Goal: Task Accomplishment & Management: Use online tool/utility

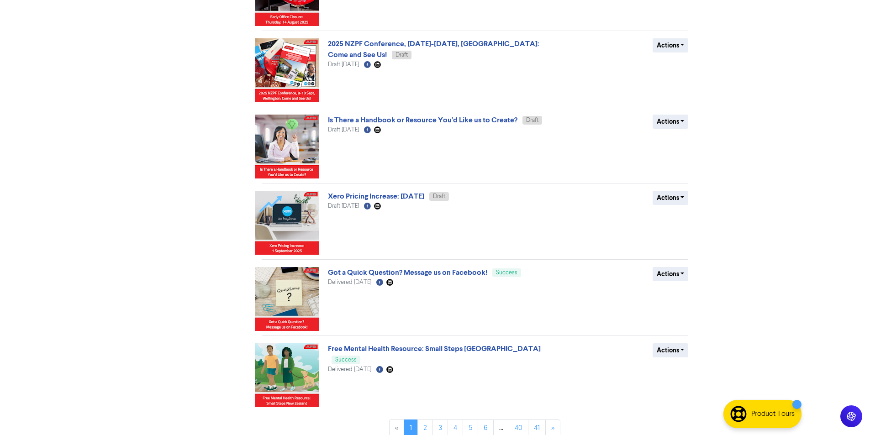
scroll to position [355, 0]
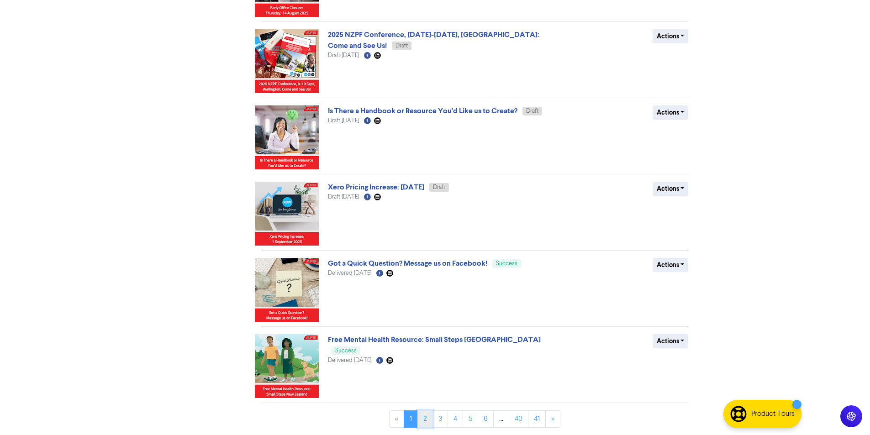
click at [421, 418] on link "2" at bounding box center [425, 418] width 16 height 17
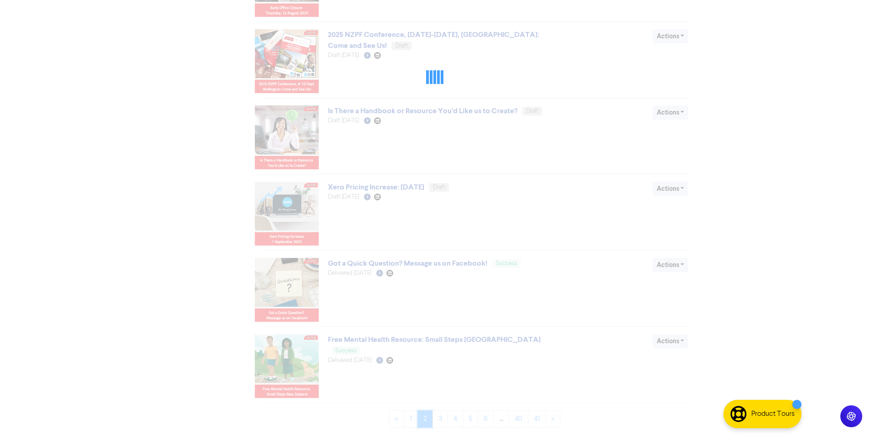
scroll to position [0, 0]
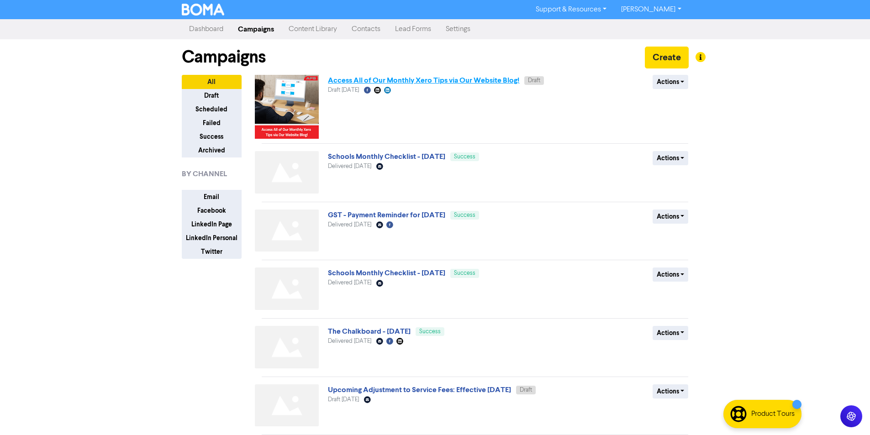
click at [493, 79] on link "Access All of Our Monthly Xero Tips via Our Website Blog!" at bounding box center [423, 80] width 191 height 9
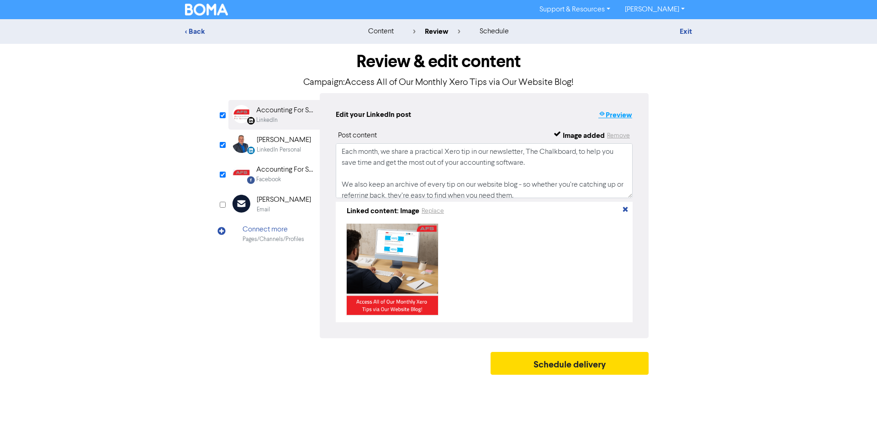
click at [617, 113] on button "Preview" at bounding box center [615, 115] width 35 height 12
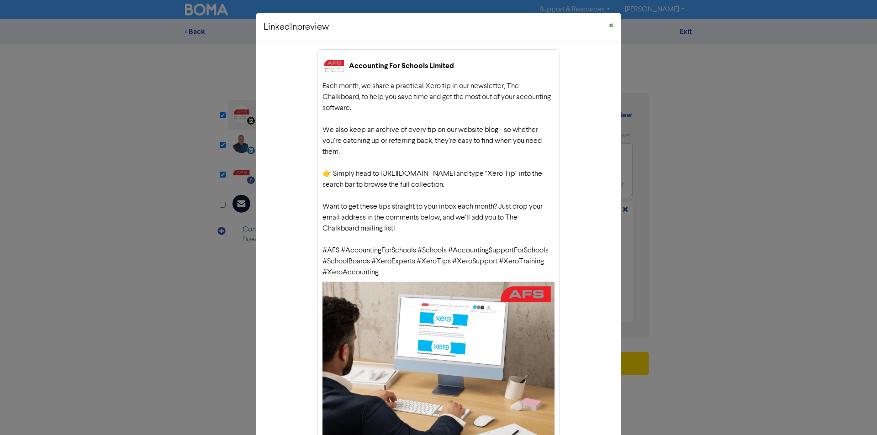
click at [708, 120] on div "LinkedIn preview × Accounting For Schools Limited Each month, we share a practi…" at bounding box center [438, 217] width 877 height 435
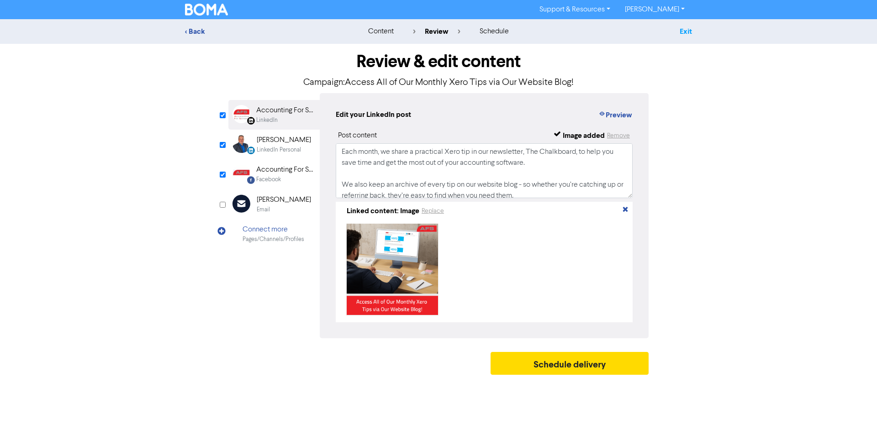
click at [688, 36] on link "Exit" at bounding box center [685, 31] width 12 height 9
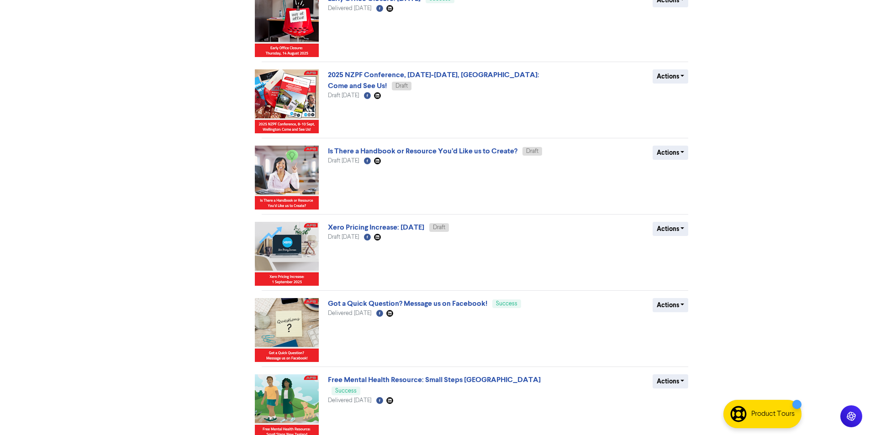
scroll to position [355, 0]
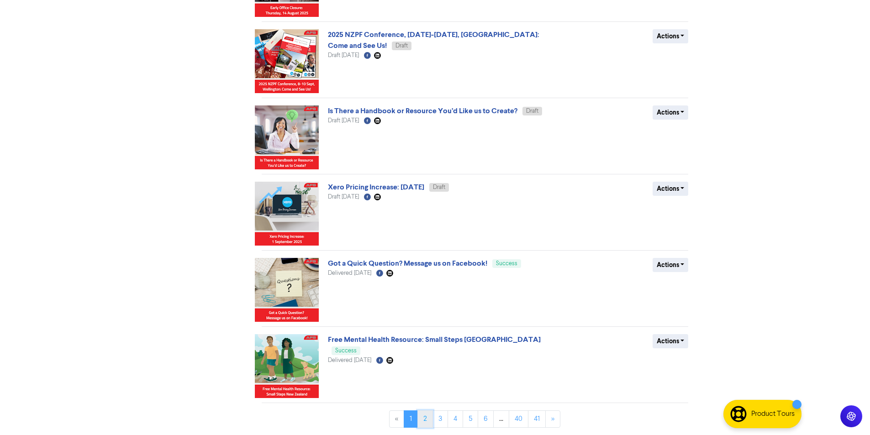
click at [431, 421] on link "2" at bounding box center [425, 418] width 16 height 17
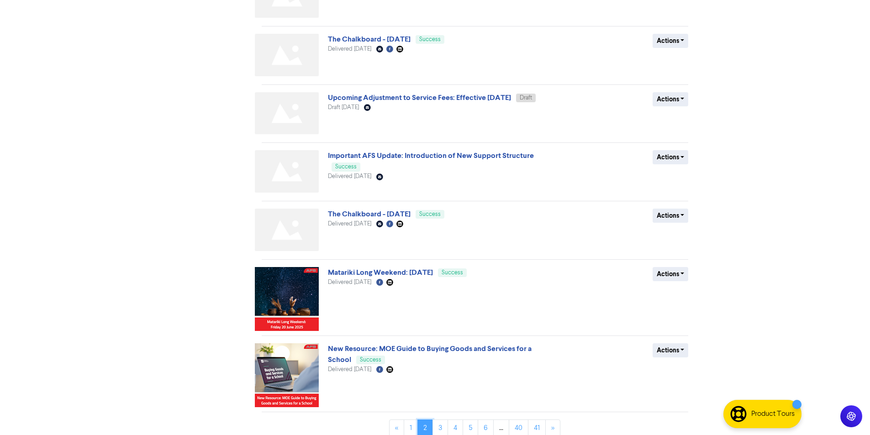
scroll to position [301, 0]
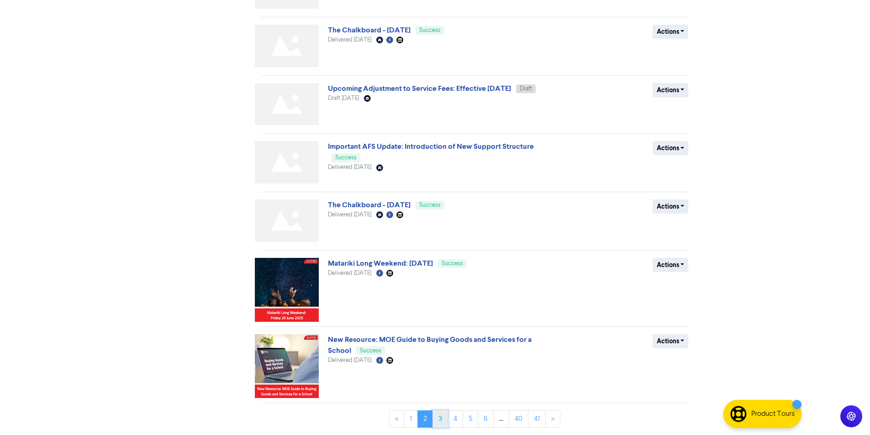
click at [437, 424] on link "3" at bounding box center [440, 418] width 16 height 17
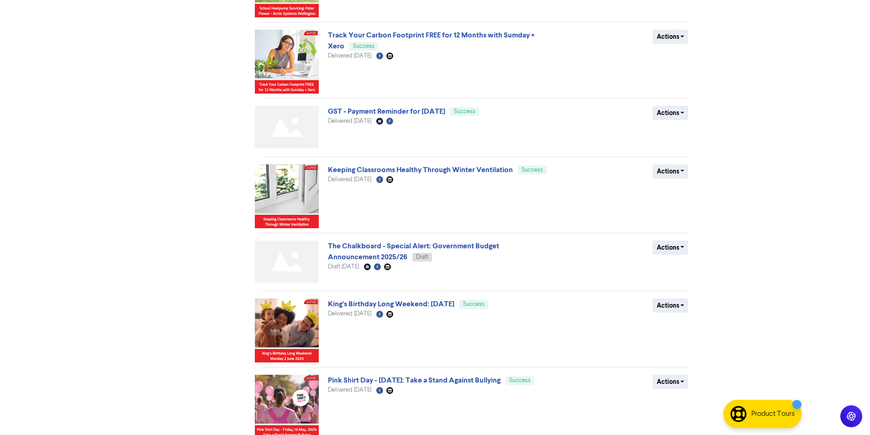
scroll to position [391, 0]
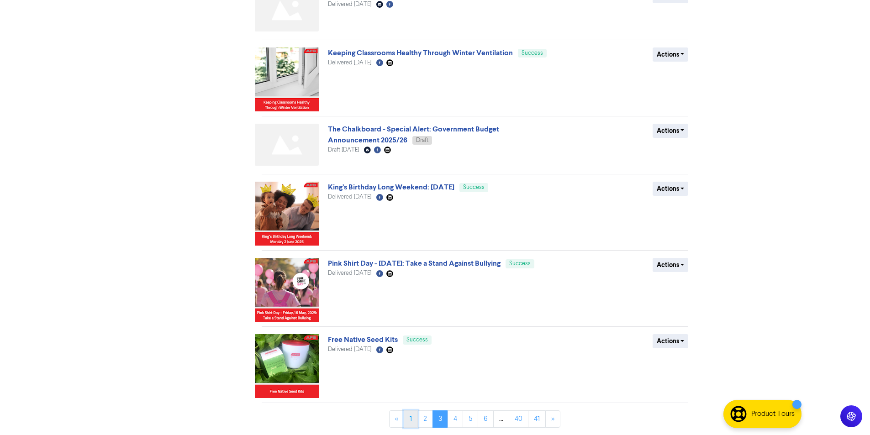
click at [416, 421] on link "1" at bounding box center [411, 418] width 14 height 17
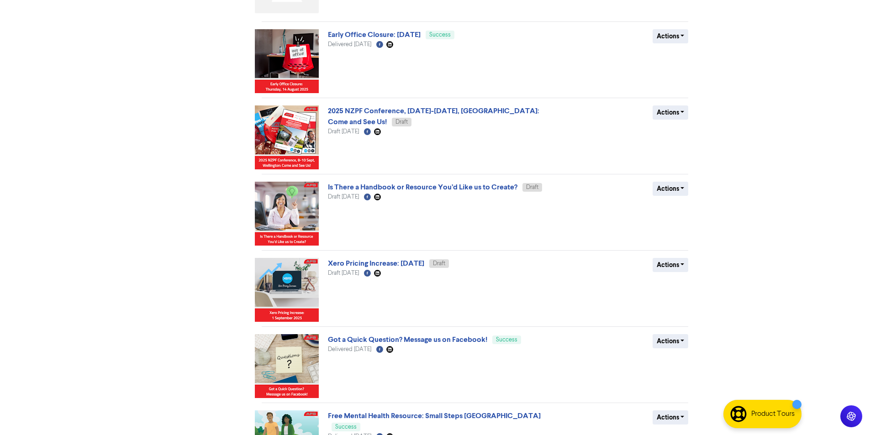
scroll to position [355, 0]
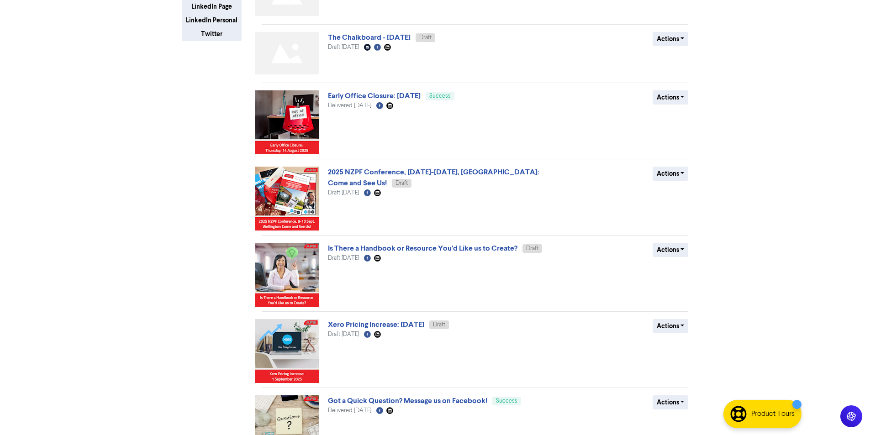
scroll to position [218, 0]
click at [507, 249] on link "Is There a Handbook or Resource You’d Like us to Create?" at bounding box center [422, 247] width 189 height 9
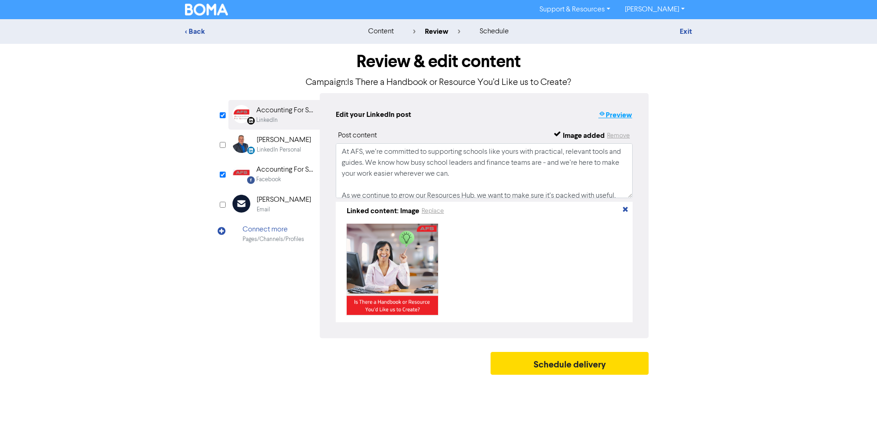
click at [621, 113] on button "Preview" at bounding box center [615, 115] width 35 height 12
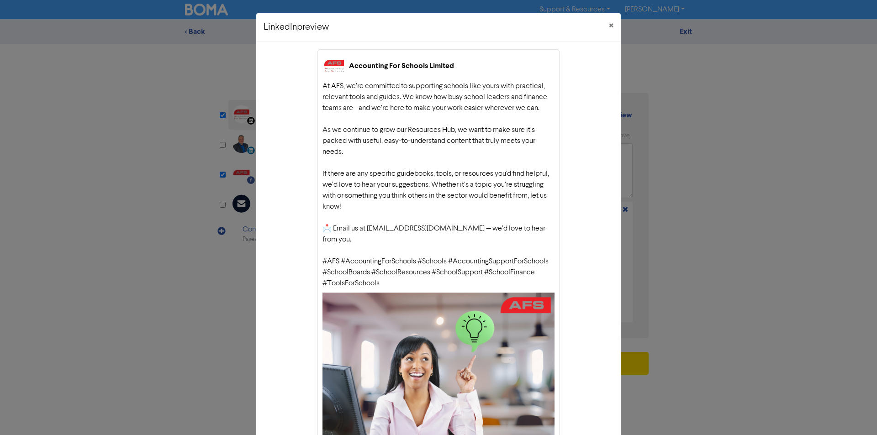
click at [721, 131] on div "LinkedIn preview × Accounting For Schools Limited At AFS, we’re committed to su…" at bounding box center [438, 217] width 877 height 435
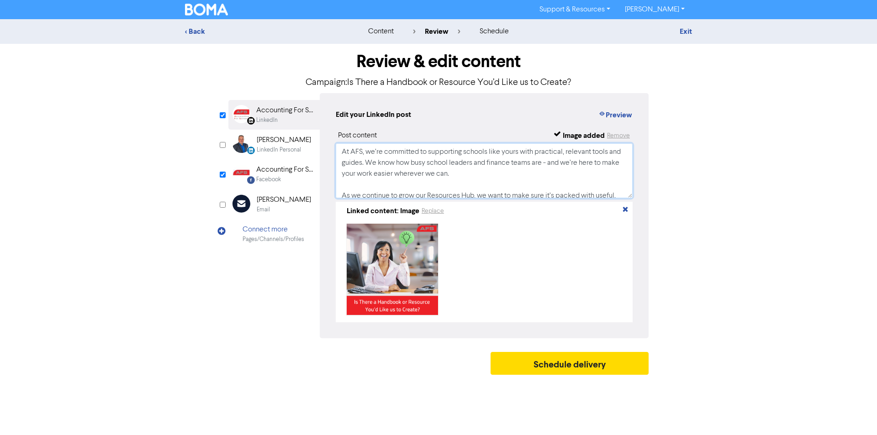
drag, startPoint x: 544, startPoint y: 165, endPoint x: 509, endPoint y: 166, distance: 35.2
click at [509, 166] on textarea "At AFS, we’re committed to supporting schools like yours with practical, releva…" at bounding box center [484, 170] width 297 height 55
click at [560, 184] on textarea "At AFS, we’re committed to supporting schools like yours with practical, releva…" at bounding box center [484, 170] width 297 height 55
type textarea "At AFS, we’re committed to supporting schools like yours with practical, releva…"
click at [606, 111] on button "Preview" at bounding box center [615, 115] width 35 height 12
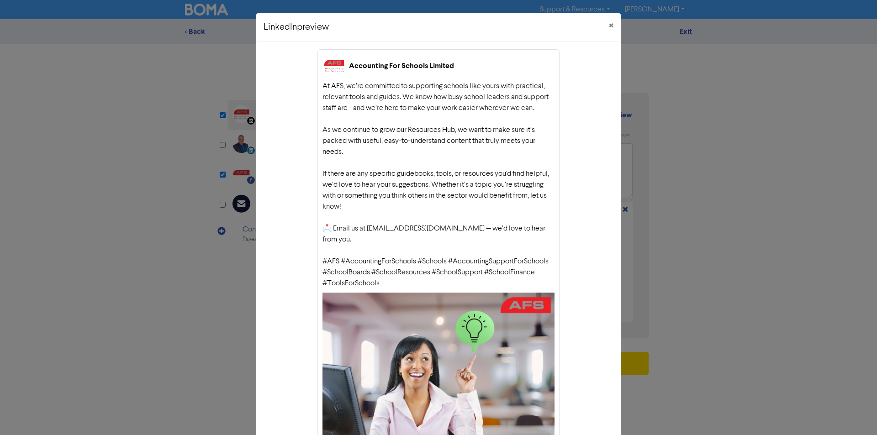
drag, startPoint x: 393, startPoint y: 274, endPoint x: 313, endPoint y: 83, distance: 207.3
click at [313, 83] on div "Accounting For Schools Limited At AFS, we’re committed to supporting schools li…" at bounding box center [438, 304] width 364 height 525
copy div "At AFS, we’re committed to supporting schools like yours with practical, releva…"
click at [692, 128] on div "LinkedIn preview × Accounting For Schools Limited At AFS, we’re committed to su…" at bounding box center [438, 217] width 877 height 435
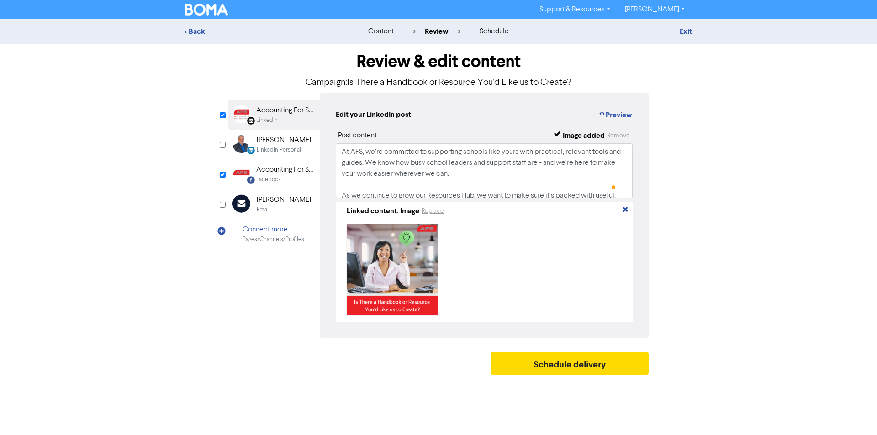
click at [284, 173] on div "Accounting For Schools" at bounding box center [285, 169] width 58 height 11
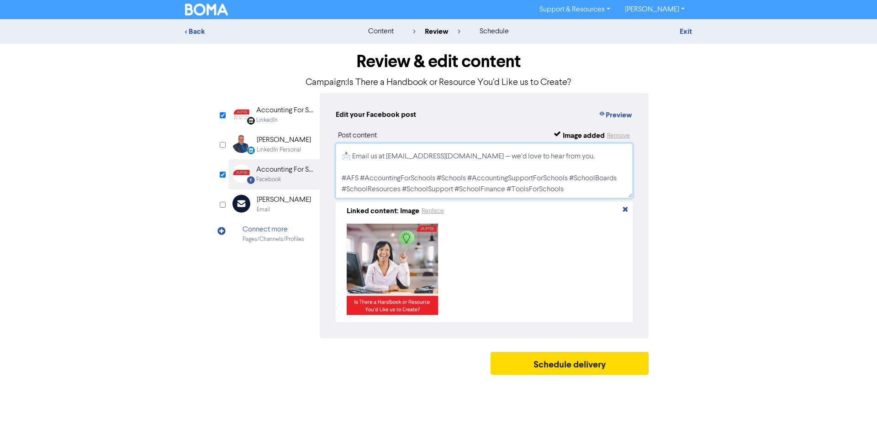
scroll to position [116, 0]
drag, startPoint x: 338, startPoint y: 149, endPoint x: 1315, endPoint y: 452, distance: 1022.8
click at [876, 435] on html "Support & Resources Video Tutorials FAQ & Guides Marketing Education [PERSON_NA…" at bounding box center [438, 217] width 877 height 435
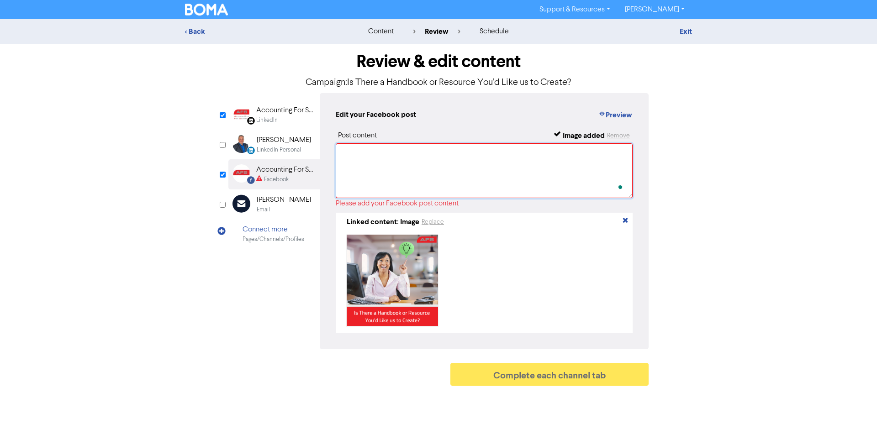
scroll to position [0, 0]
paste textarea "At AFS, we’re committed to supporting schools like yours with practical, releva…"
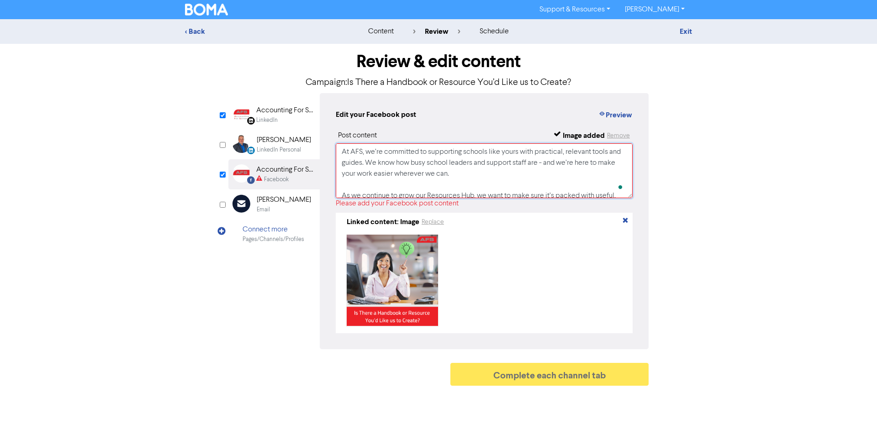
scroll to position [113, 0]
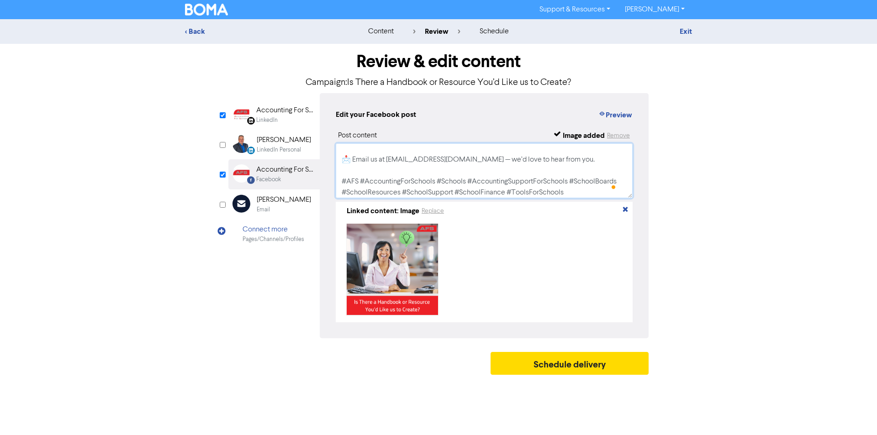
type textarea "At AFS, we’re committed to supporting schools like yours with practical, releva…"
click at [273, 114] on div "Accounting For Schools Limited" at bounding box center [285, 110] width 58 height 11
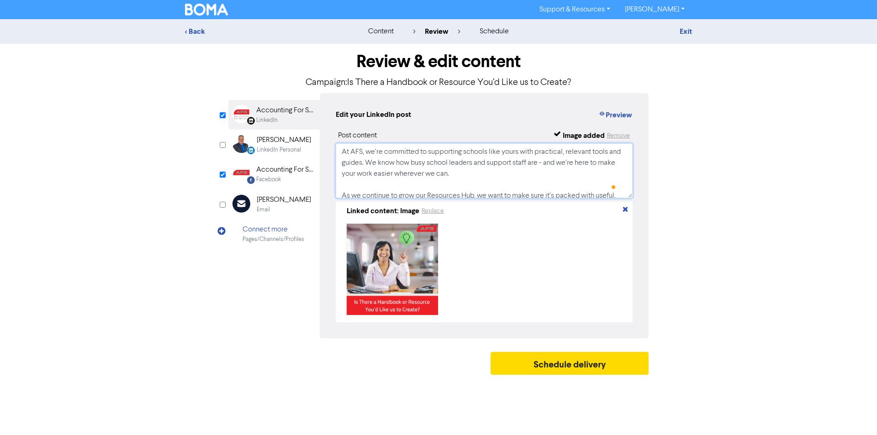
scroll to position [116, 0]
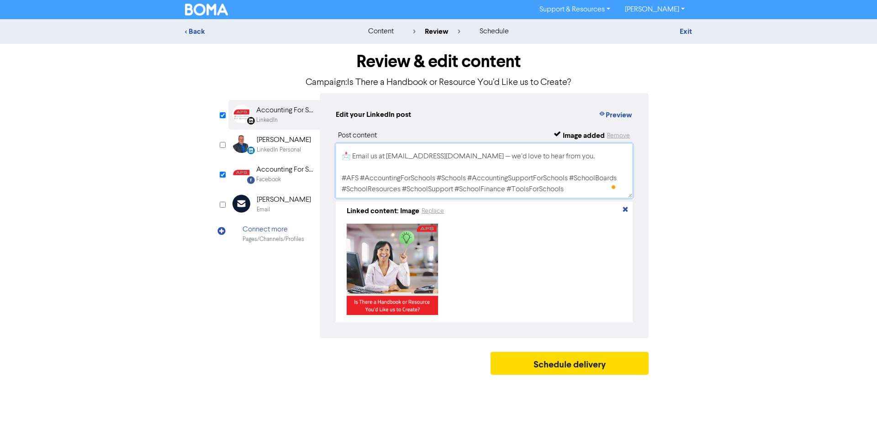
drag, startPoint x: 340, startPoint y: 150, endPoint x: 1408, endPoint y: 453, distance: 1109.6
click at [876, 435] on html "Support & Resources Video Tutorials FAQ & Guides Marketing Education [PERSON_NA…" at bounding box center [438, 217] width 877 height 435
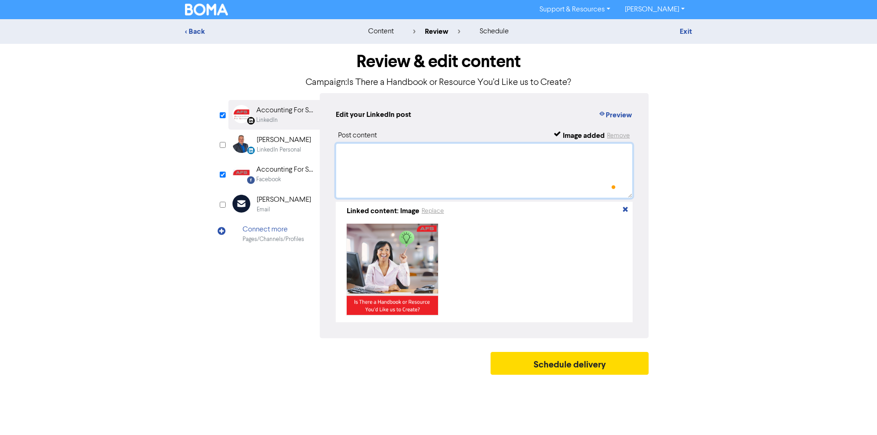
scroll to position [0, 0]
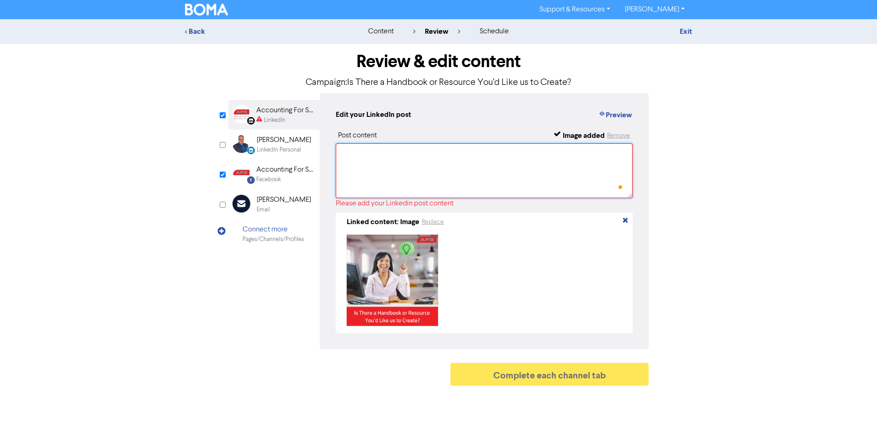
paste textarea "At AFS, we’re committed to supporting schools like yours with practical, releva…"
type textarea "At AFS, we’re committed to supporting schools like yours with practical, releva…"
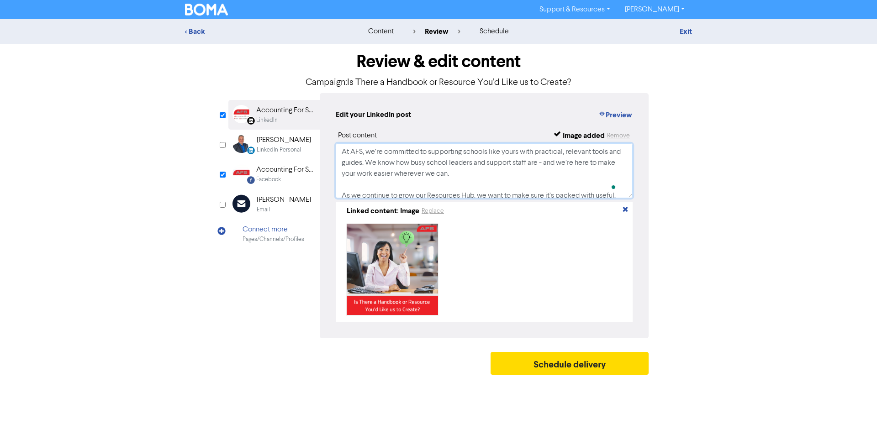
scroll to position [113, 0]
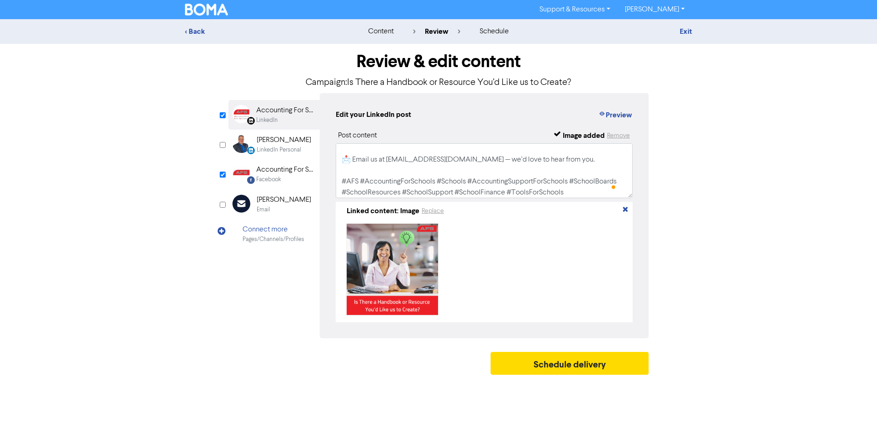
click at [269, 171] on div "Accounting For Schools" at bounding box center [285, 169] width 58 height 11
click at [623, 116] on button "Preview" at bounding box center [615, 115] width 35 height 12
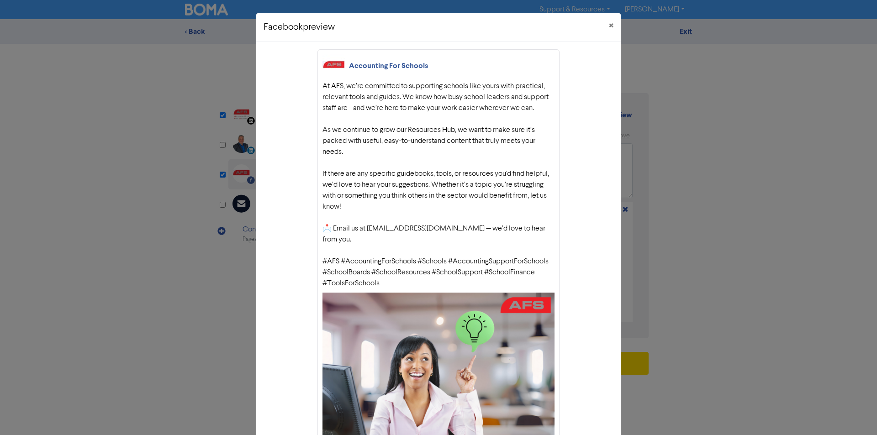
click at [670, 197] on div "Facebook preview × Accounting For Schools At AFS, we’re committed to supporting…" at bounding box center [438, 217] width 877 height 435
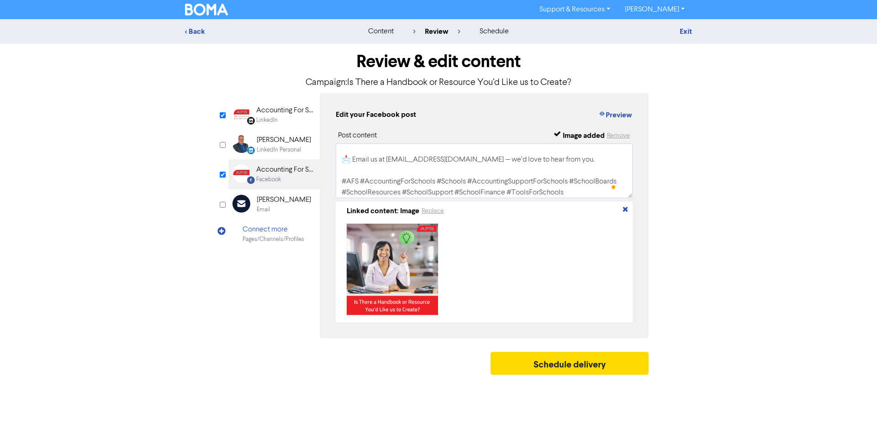
click at [255, 114] on div "LinkedIn Page Created with Sketch. Accounting For Schools Limited LinkedIn" at bounding box center [273, 115] width 91 height 30
click at [609, 115] on button "Preview" at bounding box center [615, 115] width 35 height 12
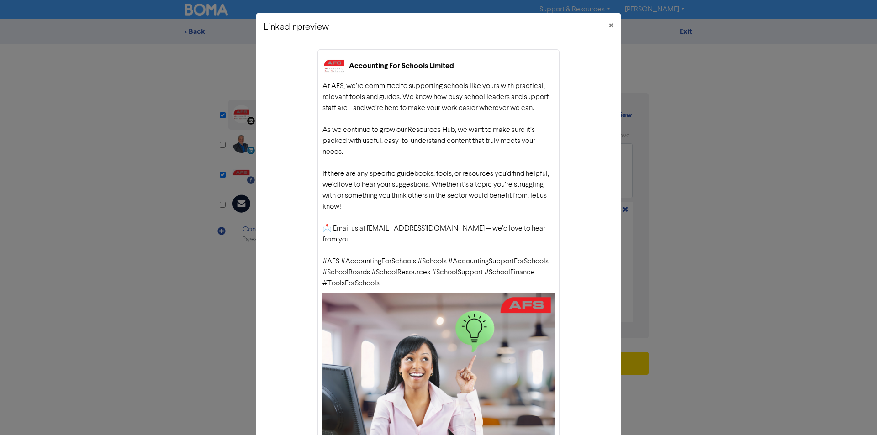
click at [771, 237] on div "LinkedIn preview × Accounting For Schools Limited At AFS, we’re committed to su…" at bounding box center [438, 217] width 877 height 435
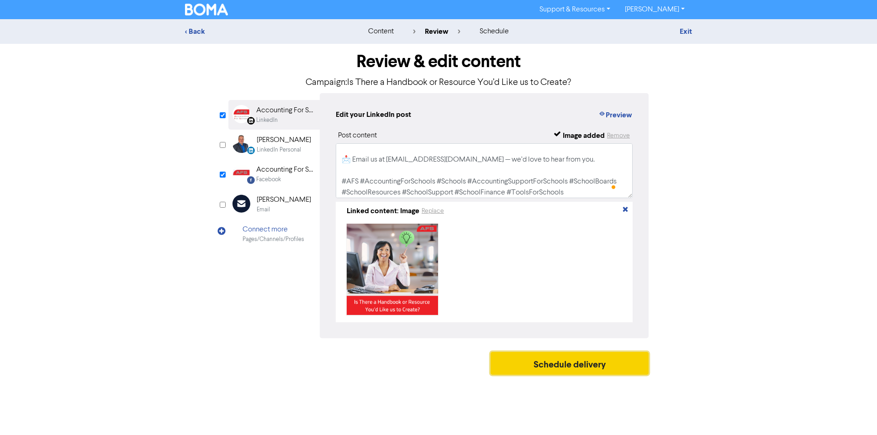
click at [601, 370] on button "Schedule delivery" at bounding box center [569, 363] width 158 height 23
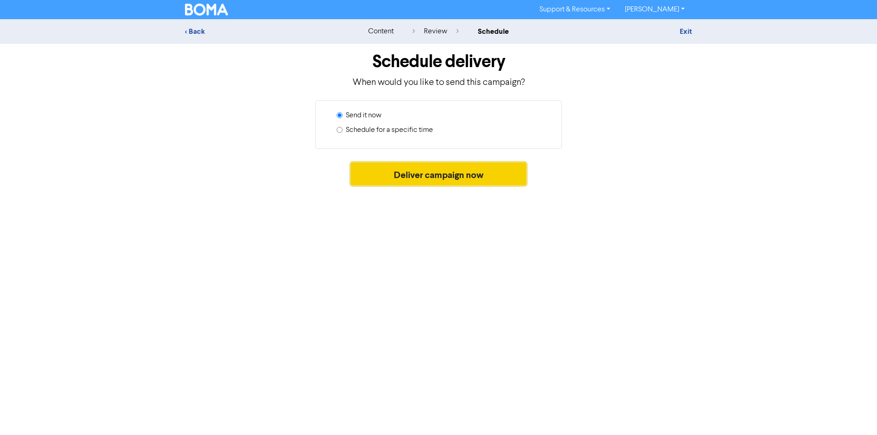
click at [476, 170] on button "Deliver campaign now" at bounding box center [439, 174] width 176 height 23
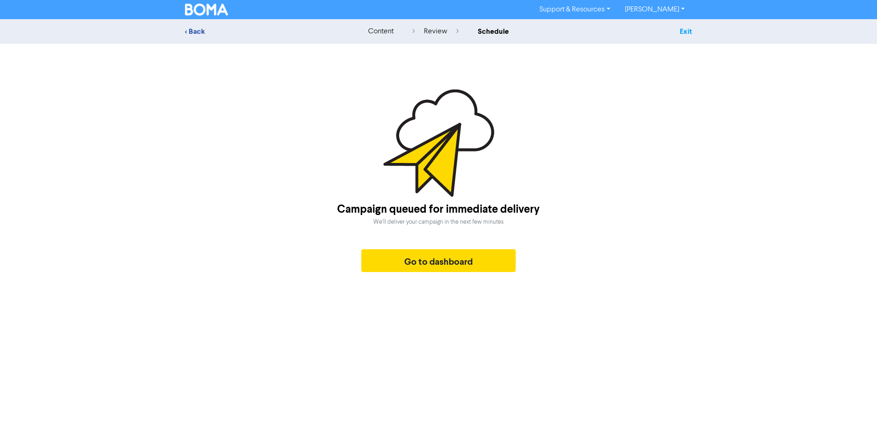
click at [685, 30] on link "Exit" at bounding box center [685, 31] width 12 height 9
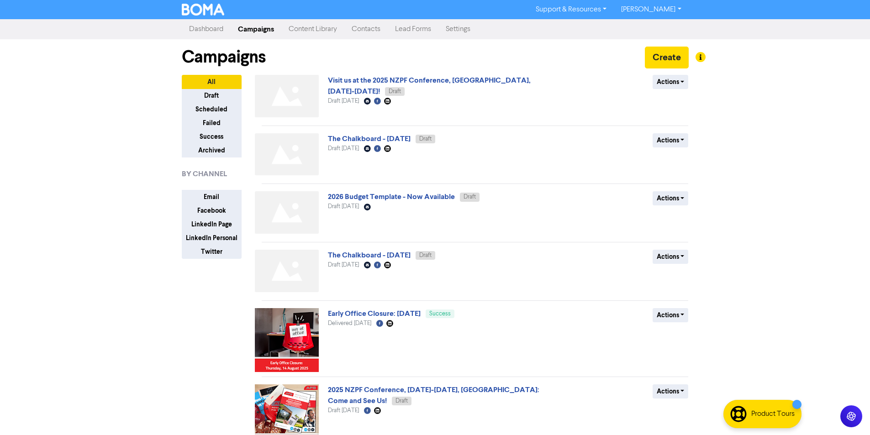
click at [664, 10] on link "[PERSON_NAME]" at bounding box center [651, 9] width 74 height 15
click at [664, 28] on button "Log Out" at bounding box center [650, 27] width 72 height 11
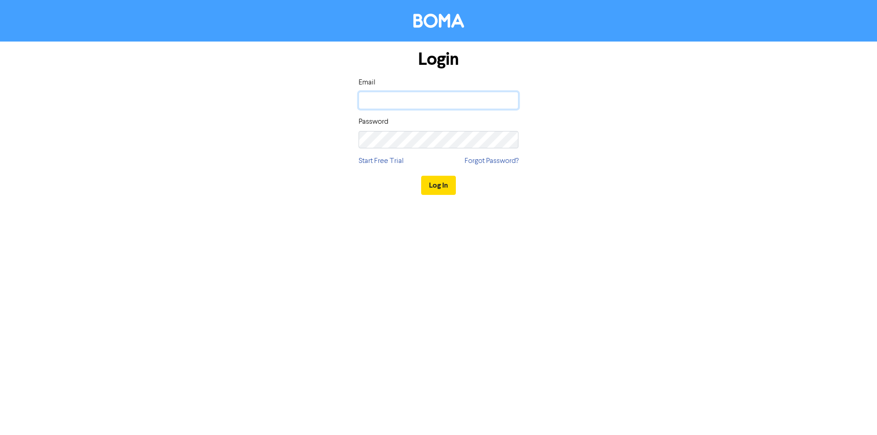
click at [470, 107] on input "email" at bounding box center [438, 100] width 160 height 17
paste input "[EMAIL_ADDRESS][DOMAIN_NAME]"
type input "[EMAIL_ADDRESS][DOMAIN_NAME]"
click at [443, 184] on button "Log In" at bounding box center [438, 185] width 35 height 19
